Goal: Information Seeking & Learning: Learn about a topic

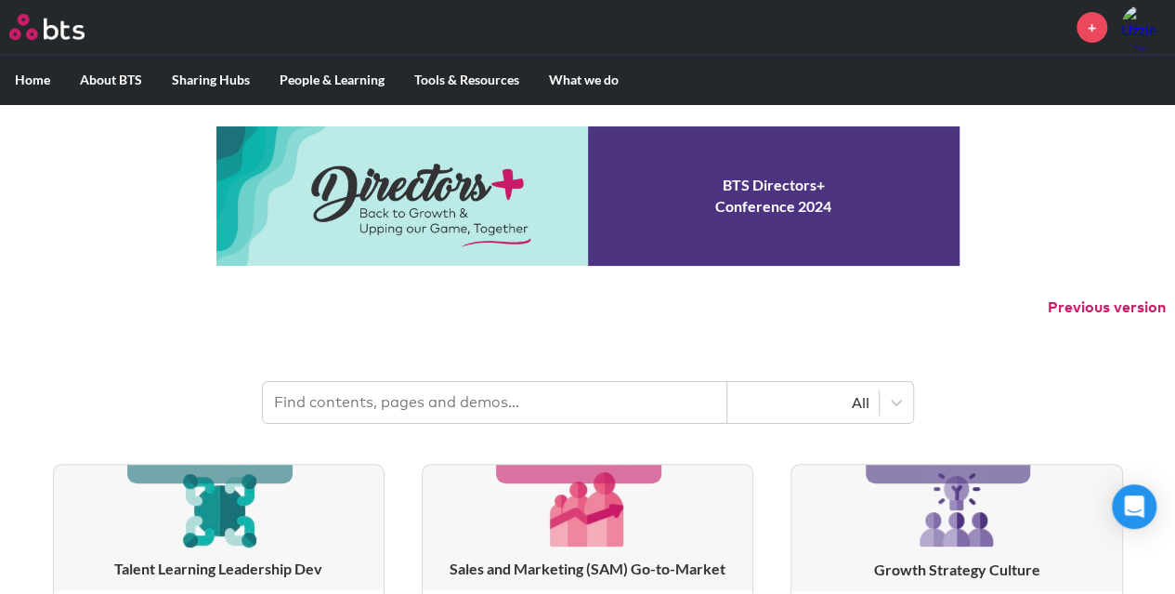
click at [596, 408] on input "text" at bounding box center [495, 402] width 464 height 41
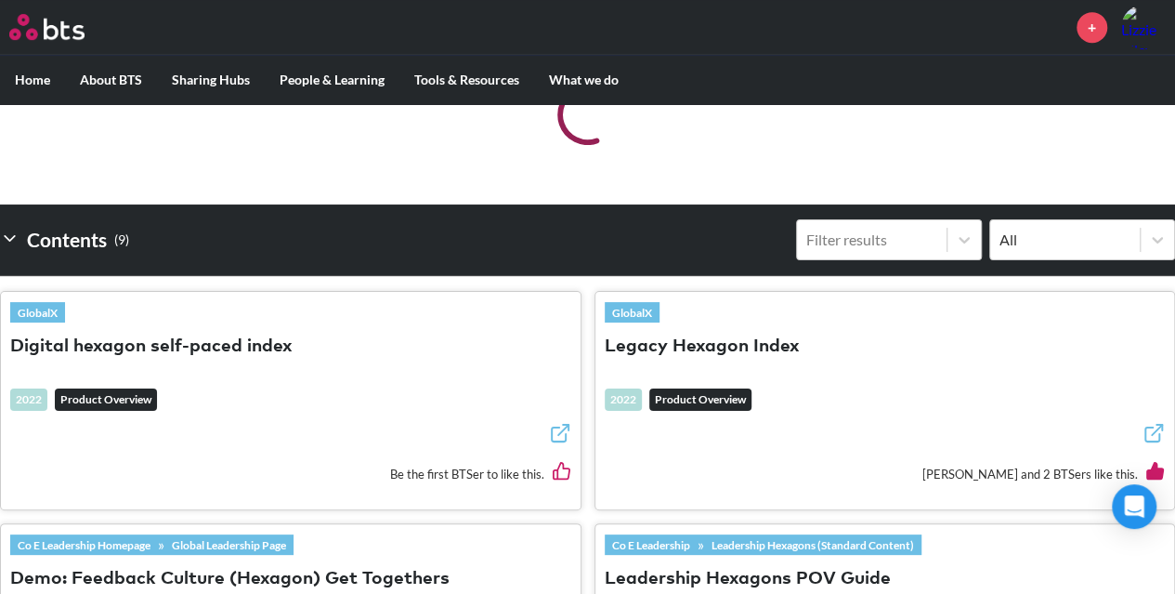
scroll to position [489, 0]
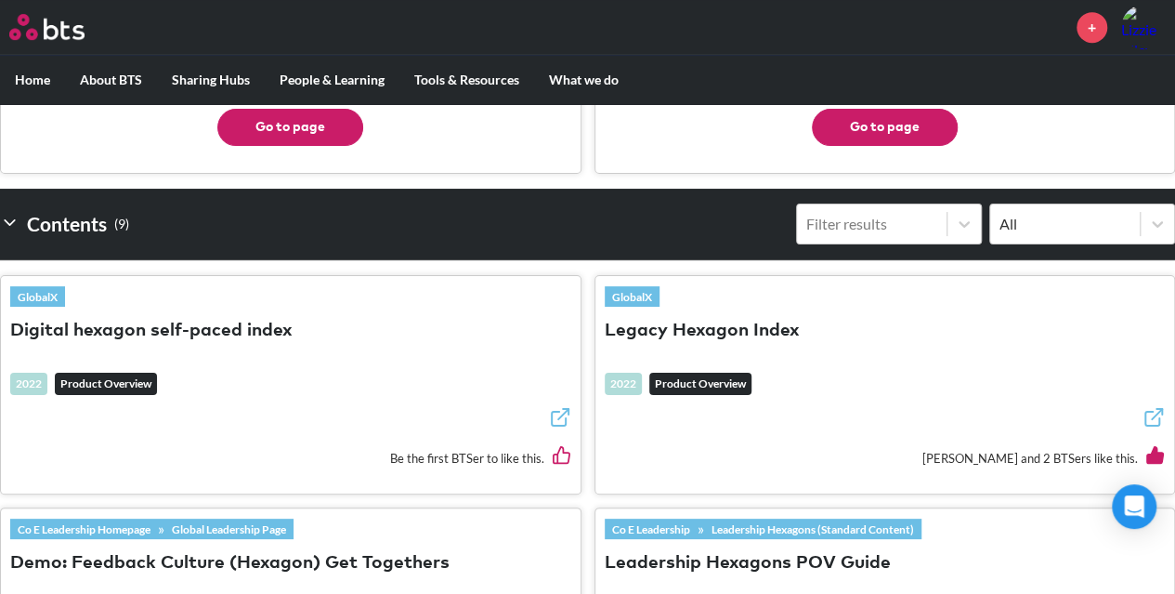
type input "hexagon"
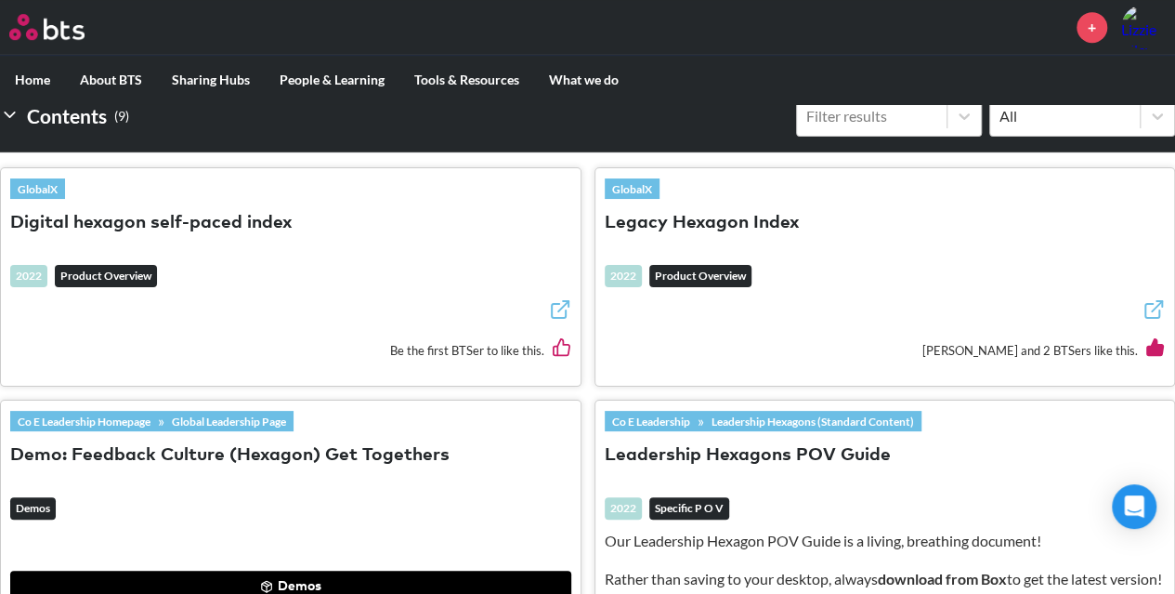
scroll to position [594, 0]
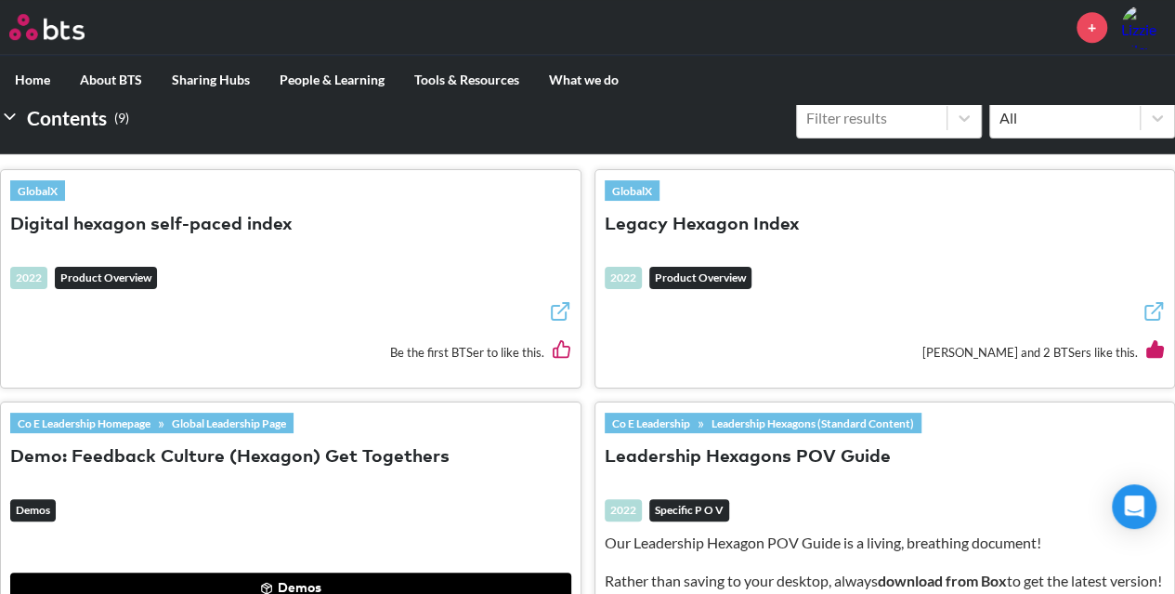
click at [80, 213] on button "Digital hexagon self-paced index" at bounding box center [151, 225] width 282 height 25
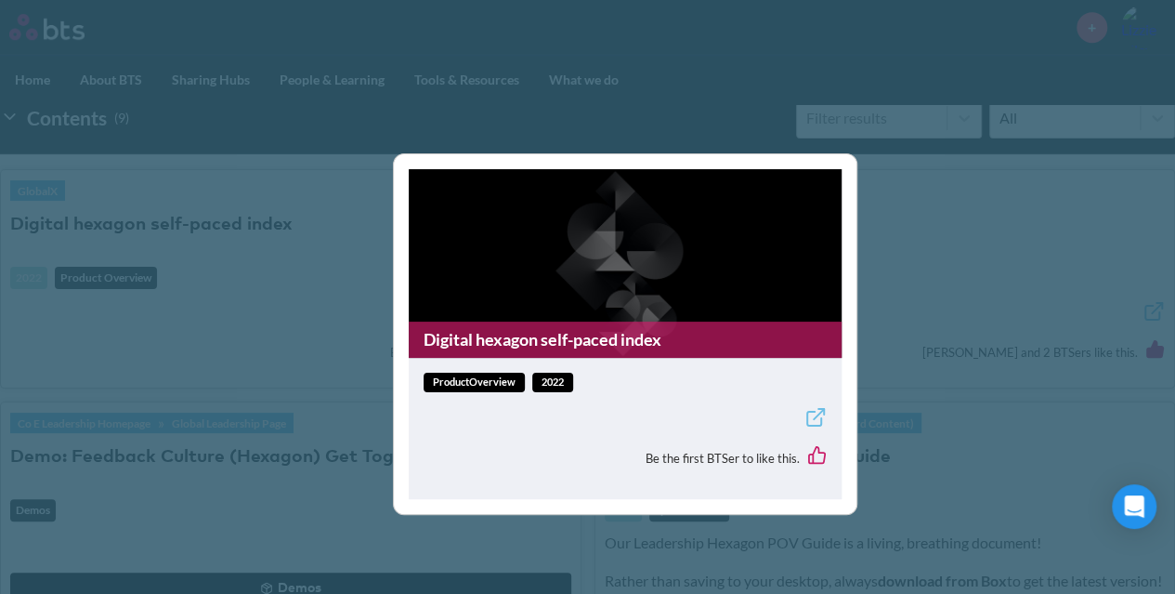
click at [274, 278] on div "Digital hexagon self-paced index productOverview 2022 Be the first BTSer to lik…" at bounding box center [587, 297] width 1175 height 594
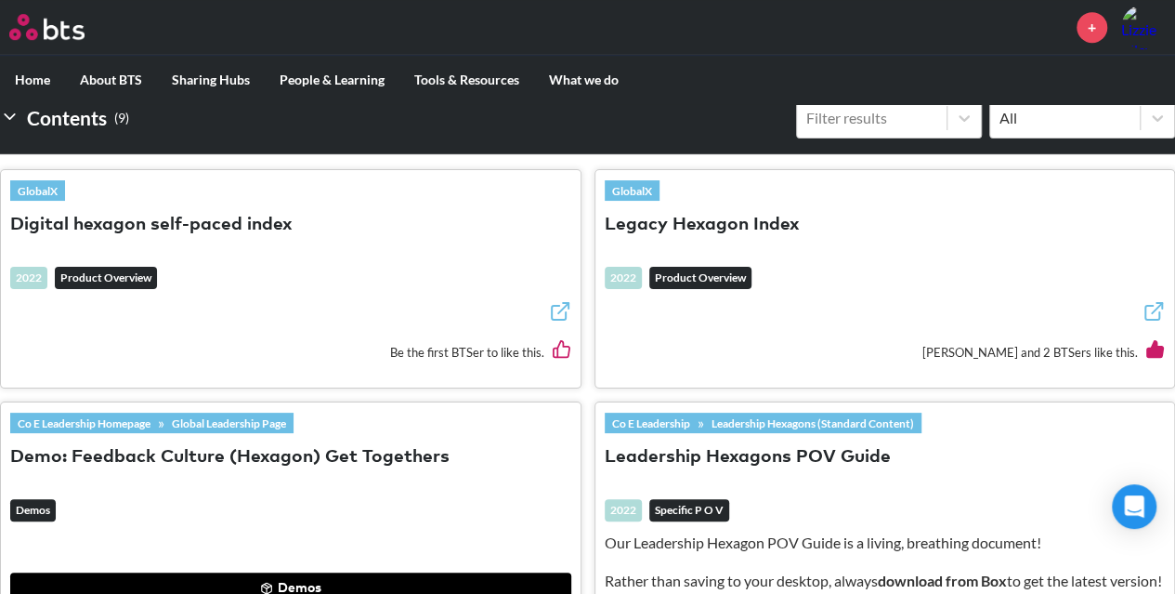
click at [561, 306] on line at bounding box center [563, 308] width 10 height 10
click at [677, 213] on button "Legacy Hexagon Index" at bounding box center [702, 225] width 195 height 25
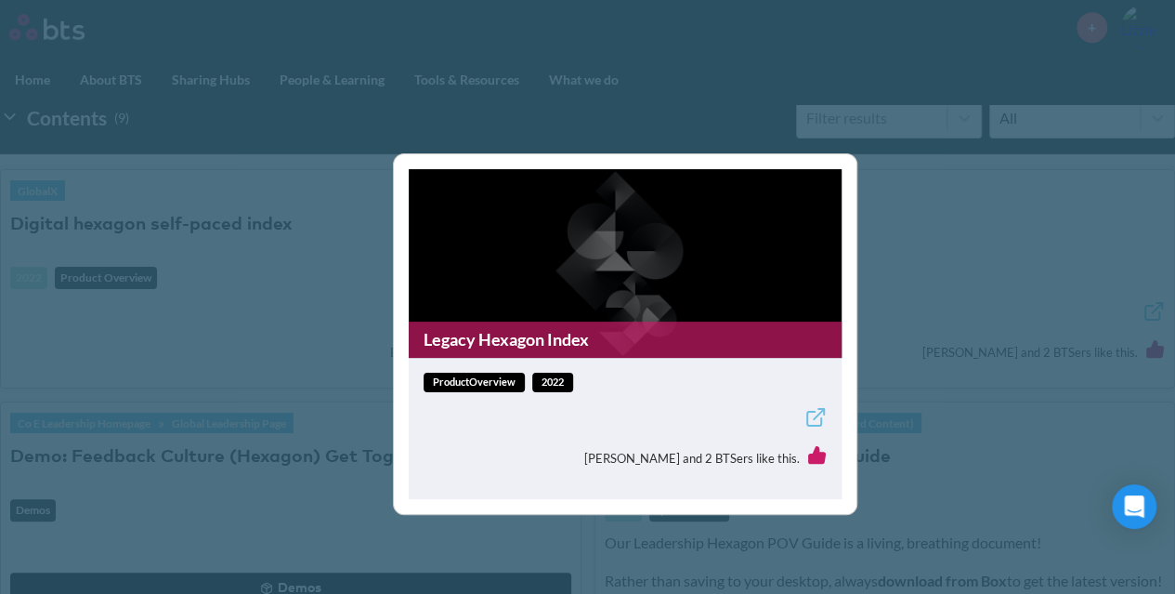
click at [899, 312] on div "Legacy Hexagon Index productOverview 2022 [PERSON_NAME] and 2 BTSers like this." at bounding box center [587, 297] width 1175 height 594
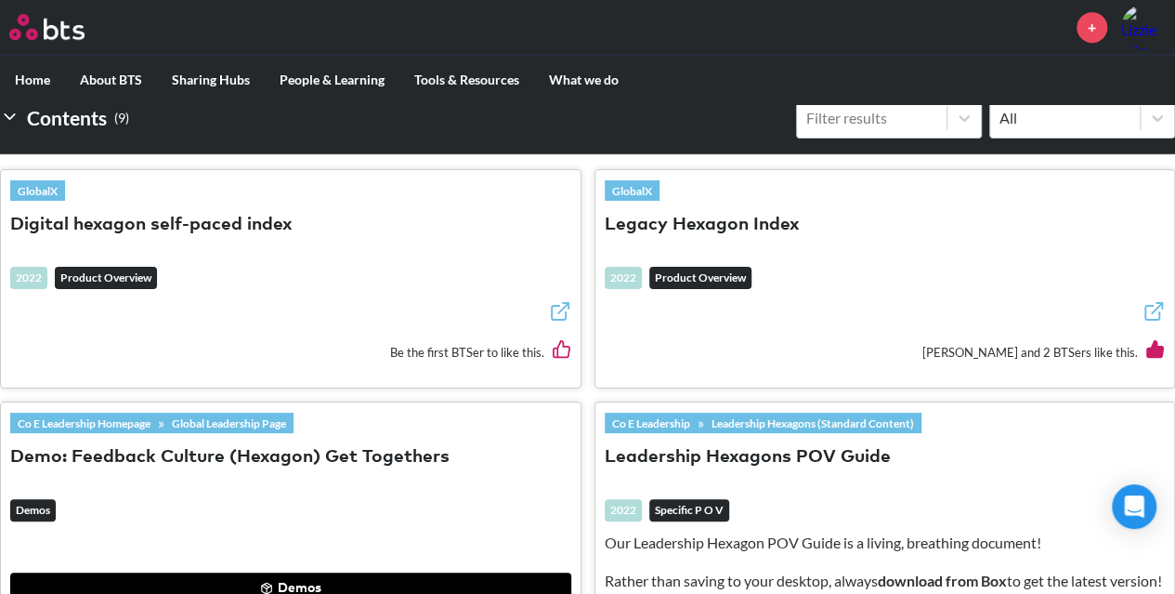
click at [1150, 315] on icon at bounding box center [1153, 311] width 22 height 22
click at [796, 454] on button "Leadership Hexagons POV Guide" at bounding box center [748, 457] width 286 height 25
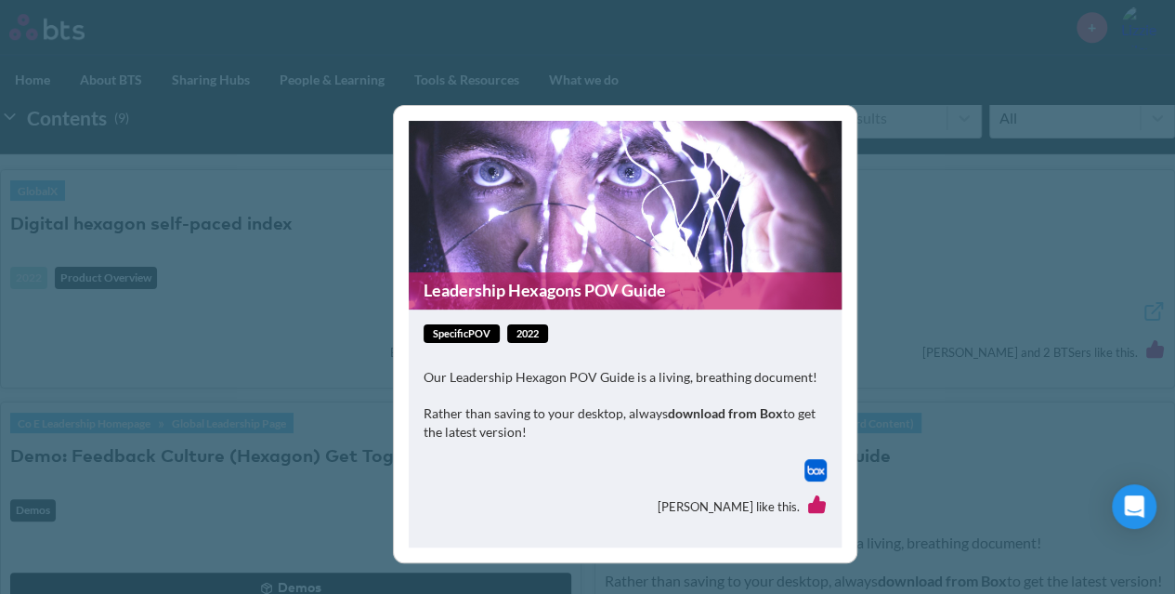
click at [821, 467] on img at bounding box center [815, 470] width 22 height 22
click at [243, 312] on div "Leadership Hexagons POV Guide specificPOV 2022 Our Leadership Hexagon POV Guide…" at bounding box center [587, 297] width 1175 height 594
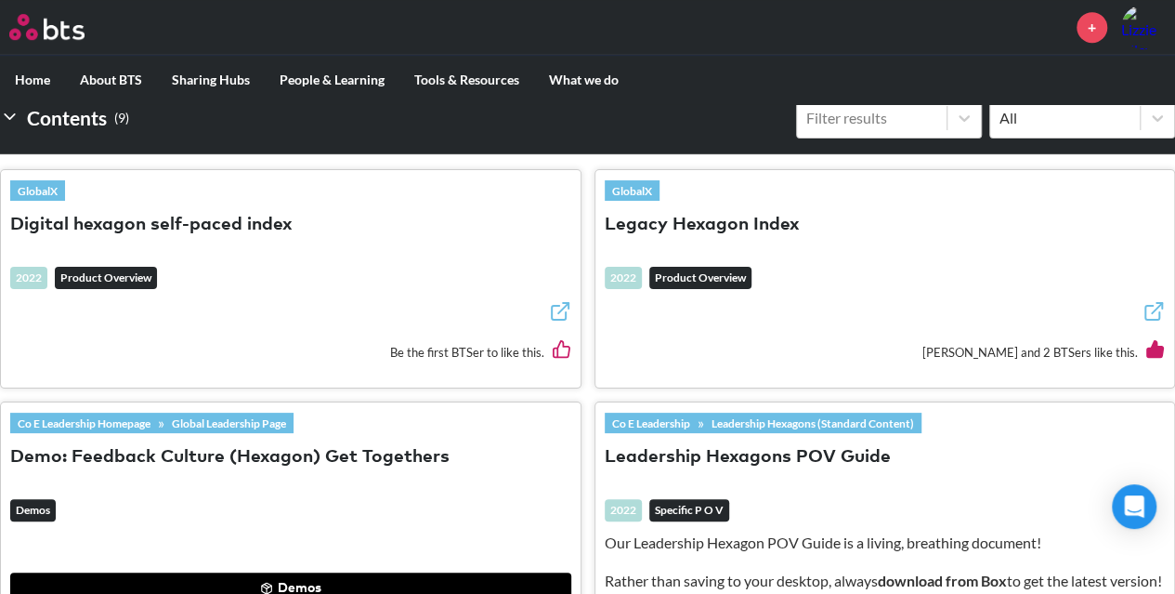
click at [383, 326] on div "Be the first BTSer to like this." at bounding box center [290, 351] width 561 height 51
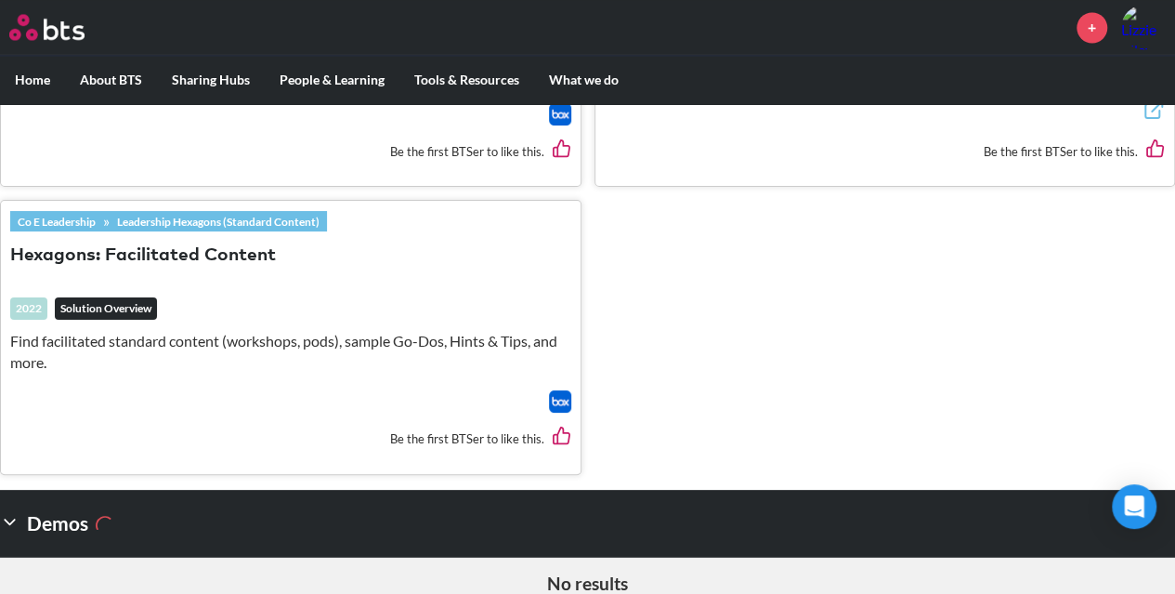
scroll to position [1672, 0]
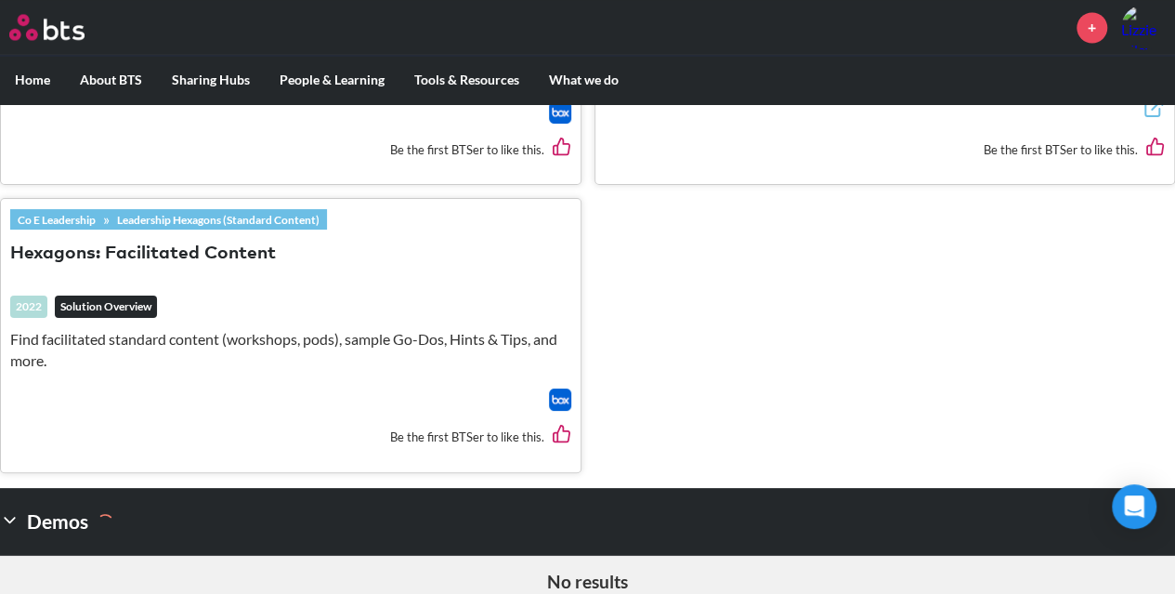
click at [559, 411] on img at bounding box center [560, 399] width 22 height 22
